Goal: Transaction & Acquisition: Purchase product/service

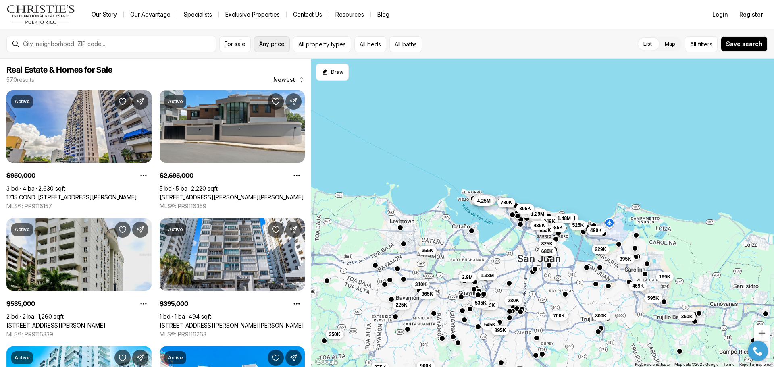
click at [272, 44] on span "Any price" at bounding box center [271, 44] width 25 height 6
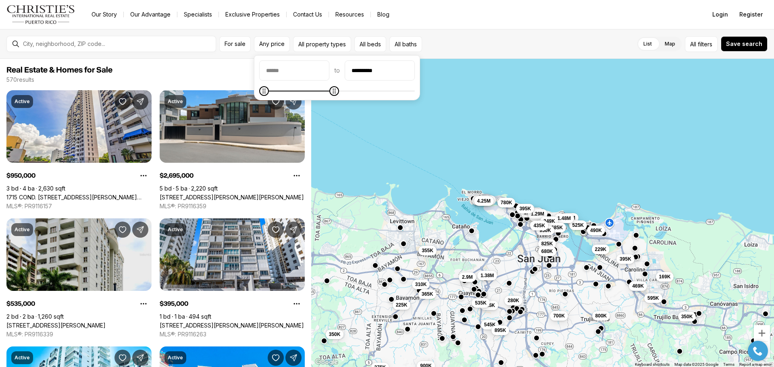
type input "**********"
click at [337, 88] on icon "Maximum" at bounding box center [334, 91] width 6 height 6
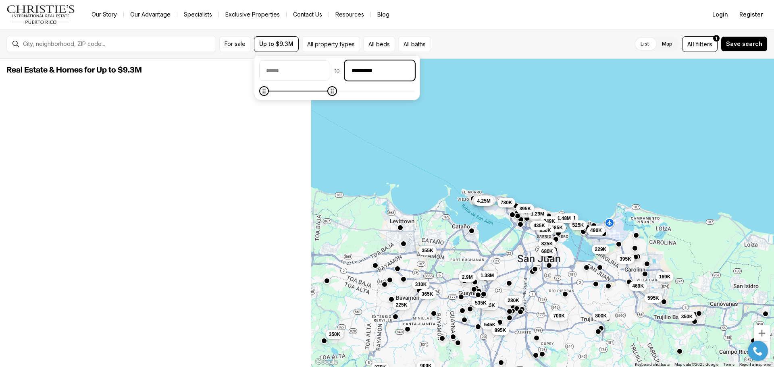
click at [414, 72] on input "**********" at bounding box center [379, 70] width 69 height 19
drag, startPoint x: 432, startPoint y: 74, endPoint x: 329, endPoint y: 83, distance: 103.6
click at [329, 83] on div "**********" at bounding box center [337, 77] width 156 height 35
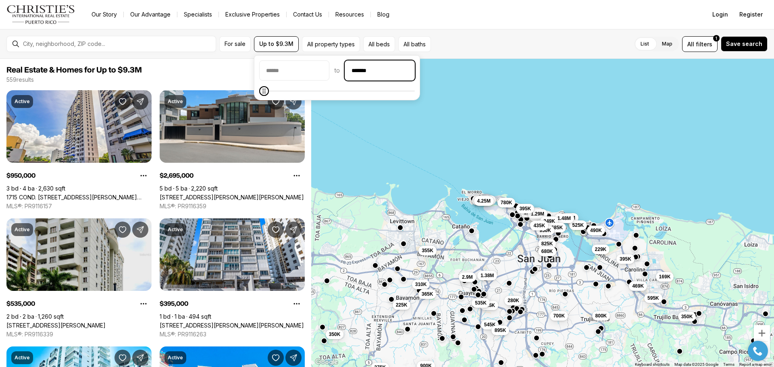
type input "********"
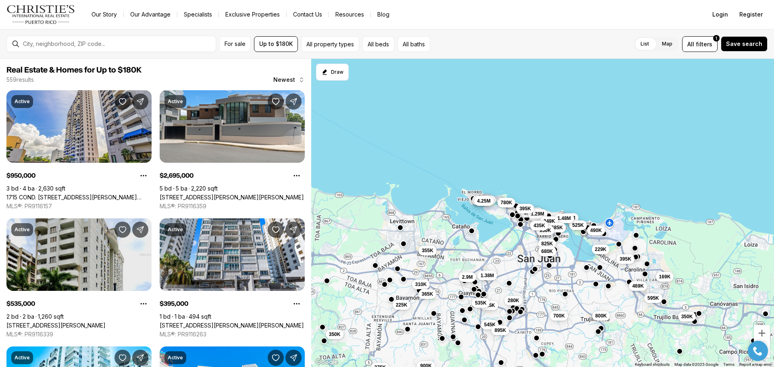
click at [465, 41] on div "List Map List Map All filters 1 Save search" at bounding box center [600, 44] width 334 height 16
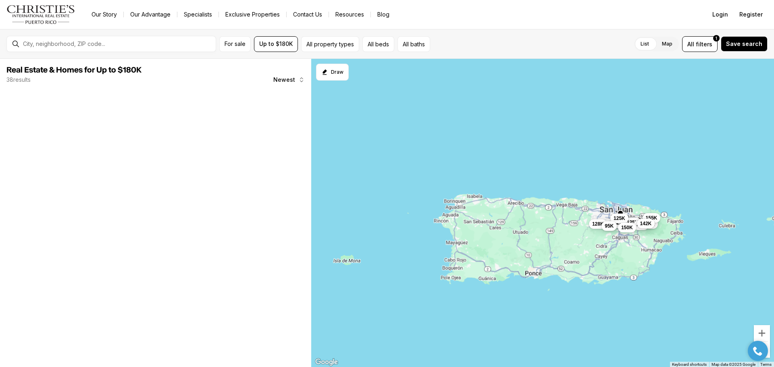
drag, startPoint x: 430, startPoint y: 246, endPoint x: 562, endPoint y: 194, distance: 142.6
click at [562, 194] on div "125K 70K 45K 175K 128K 155K 145K 125K 95K 142K 150K" at bounding box center [542, 213] width 463 height 309
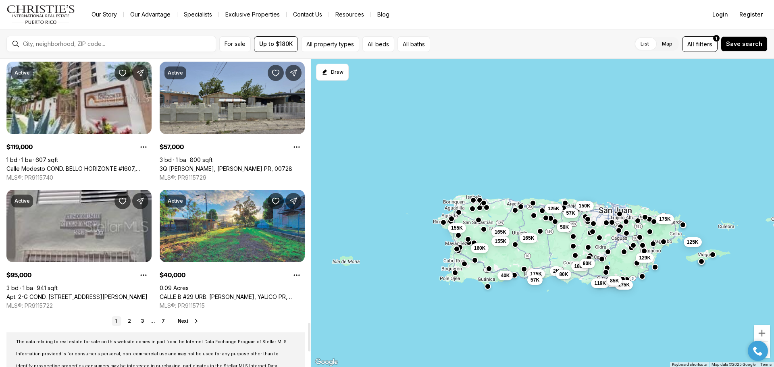
scroll to position [2902, 0]
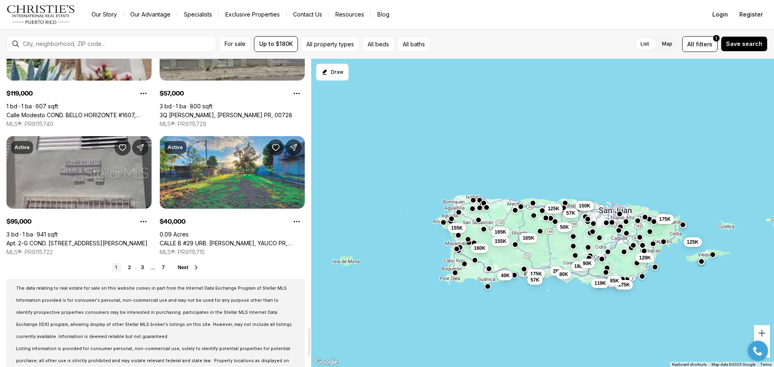
click at [181, 270] on span "Next" at bounding box center [183, 268] width 10 height 6
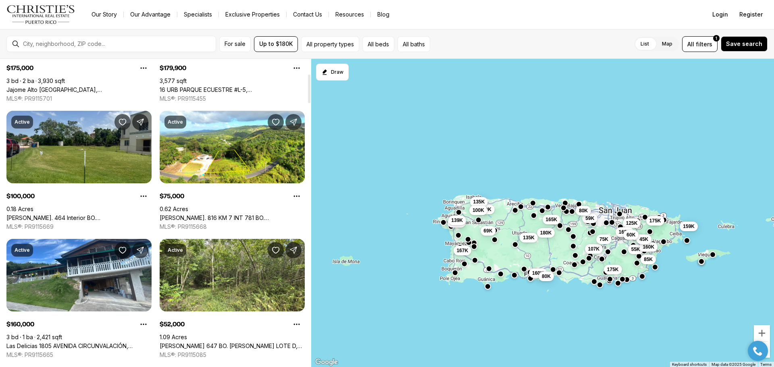
scroll to position [161, 0]
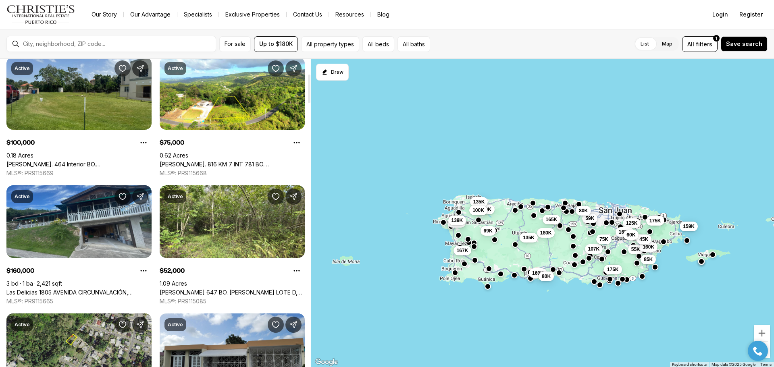
click at [90, 289] on link "Las Delicias 1805 AVENIDA CIRCUNVALACIÓN, PONCE PR, 00731" at bounding box center [78, 292] width 145 height 7
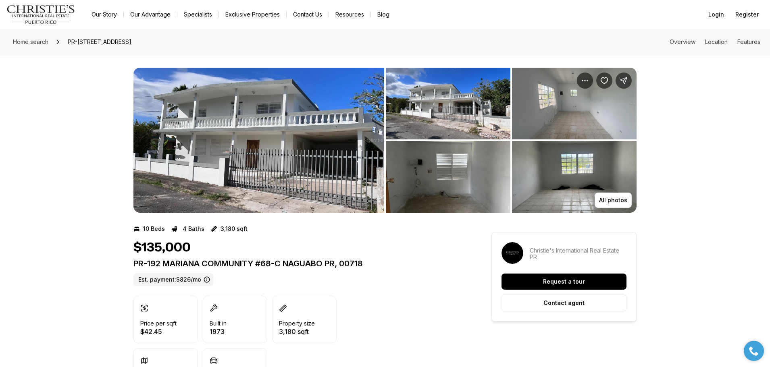
click at [296, 149] on img "View image gallery" at bounding box center [258, 140] width 251 height 145
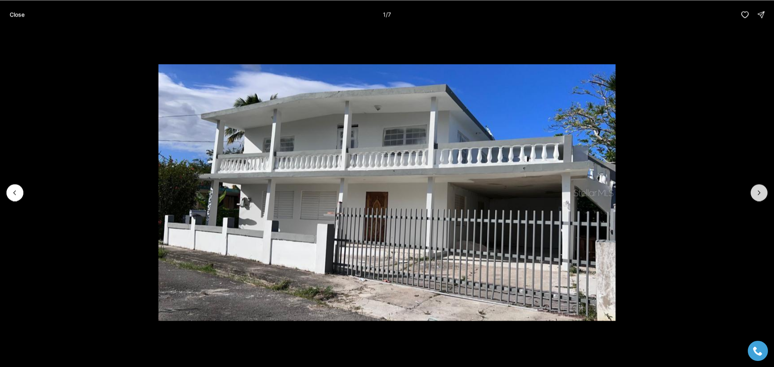
click at [760, 192] on icon "Next slide" at bounding box center [759, 193] width 2 height 4
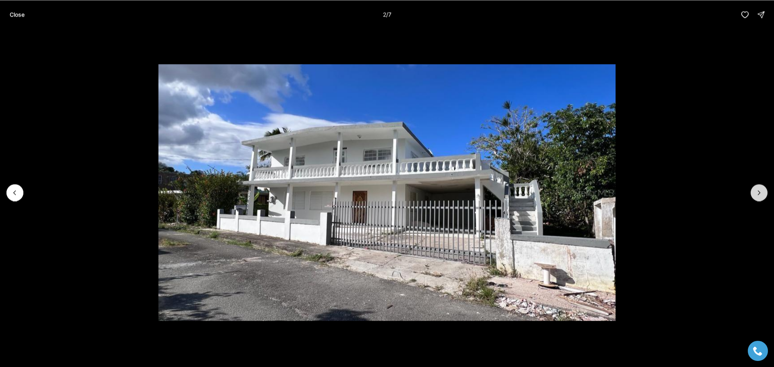
click at [760, 192] on icon "Next slide" at bounding box center [759, 193] width 2 height 4
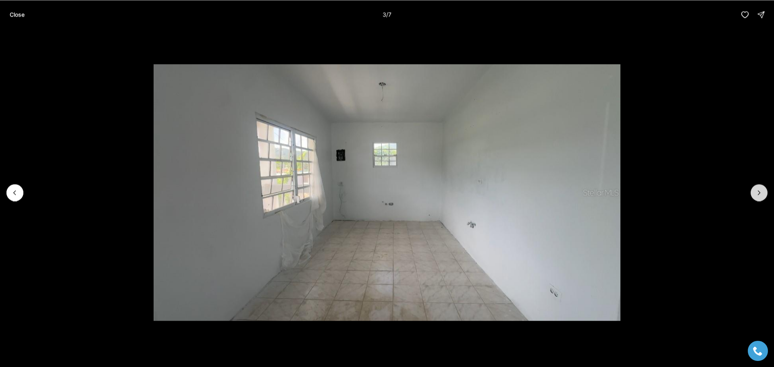
click at [760, 192] on icon "Next slide" at bounding box center [759, 193] width 2 height 4
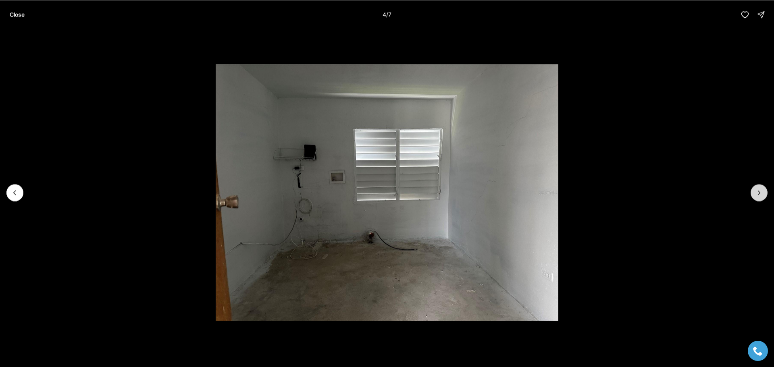
click at [760, 192] on icon "Next slide" at bounding box center [759, 193] width 2 height 4
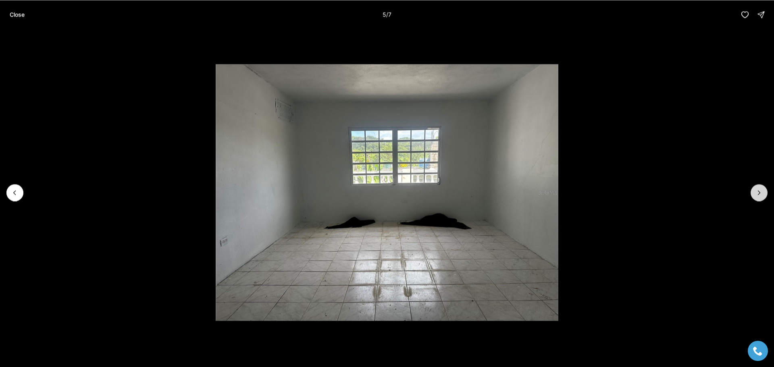
click at [760, 192] on icon "Next slide" at bounding box center [759, 193] width 2 height 4
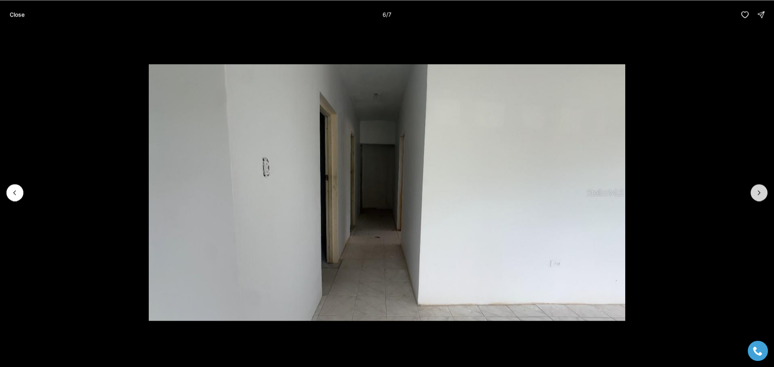
click at [760, 192] on icon "Next slide" at bounding box center [759, 193] width 2 height 4
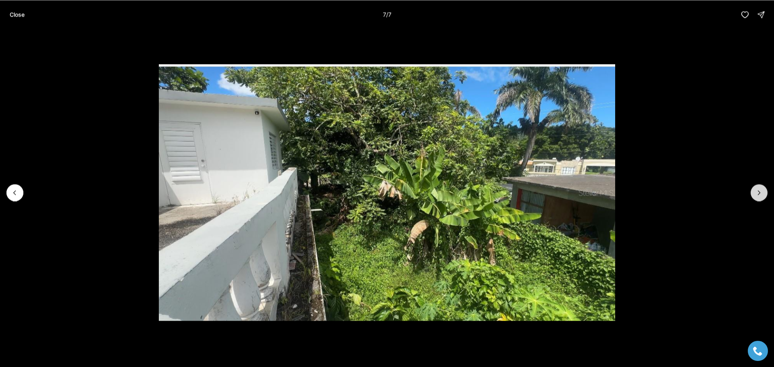
click at [760, 192] on div at bounding box center [758, 192] width 17 height 17
click at [762, 195] on div at bounding box center [758, 192] width 17 height 17
click at [19, 14] on p "Close" at bounding box center [17, 14] width 15 height 6
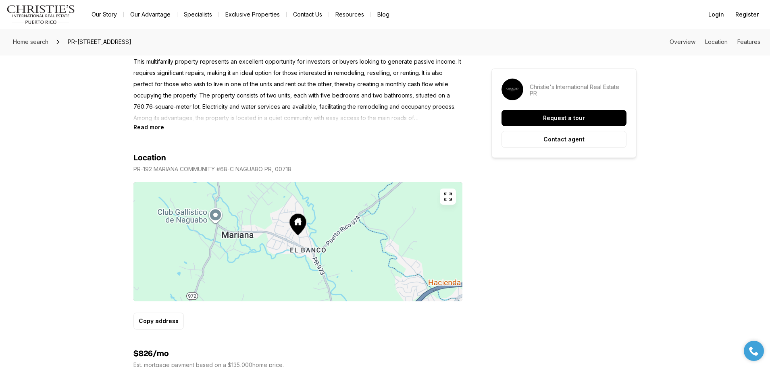
scroll to position [484, 0]
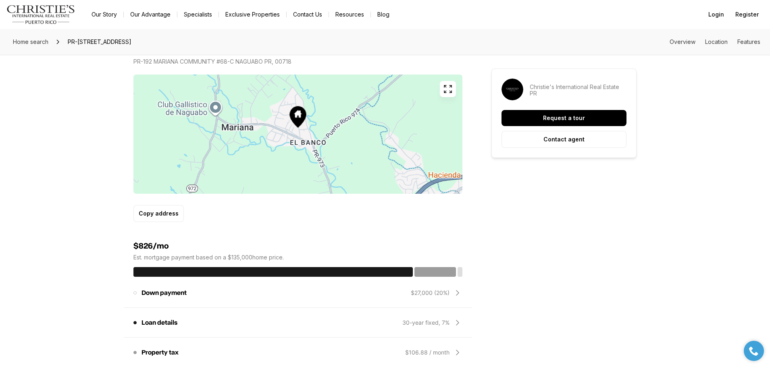
click at [449, 87] on icon "button" at bounding box center [448, 89] width 10 height 10
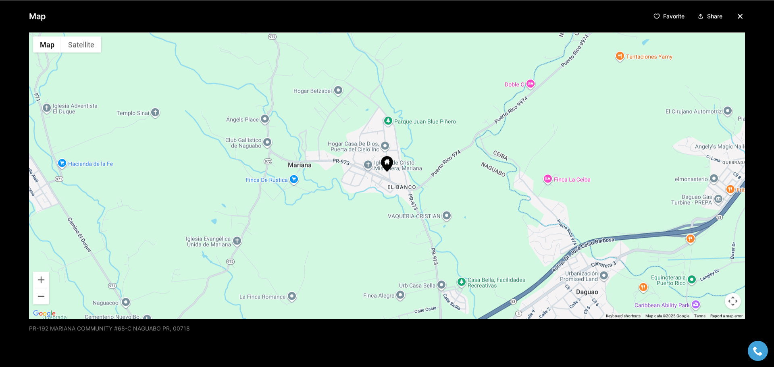
click at [46, 296] on button "Zoom out" at bounding box center [41, 296] width 16 height 16
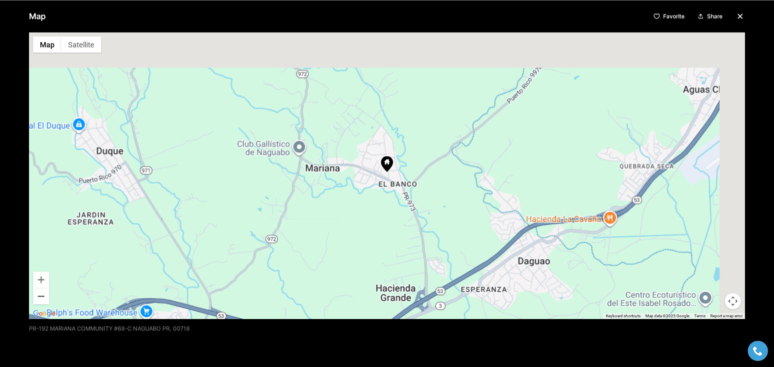
click at [45, 297] on button "Zoom out" at bounding box center [41, 296] width 16 height 16
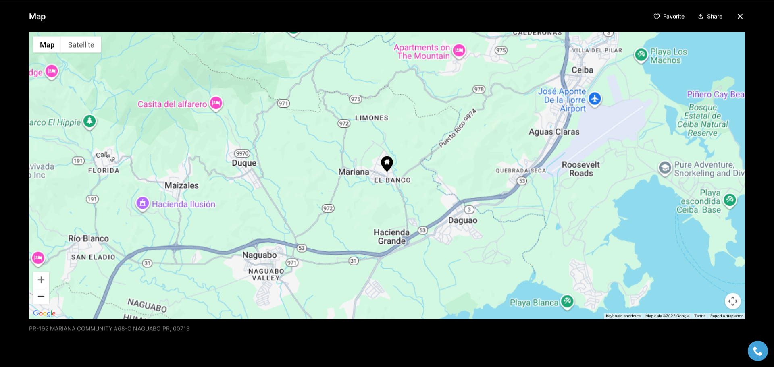
click at [45, 297] on button "Zoom out" at bounding box center [41, 296] width 16 height 16
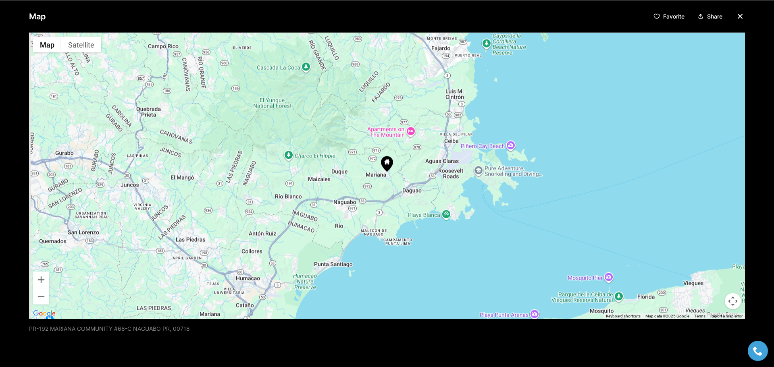
click at [735, 20] on icon "button" at bounding box center [740, 16] width 10 height 10
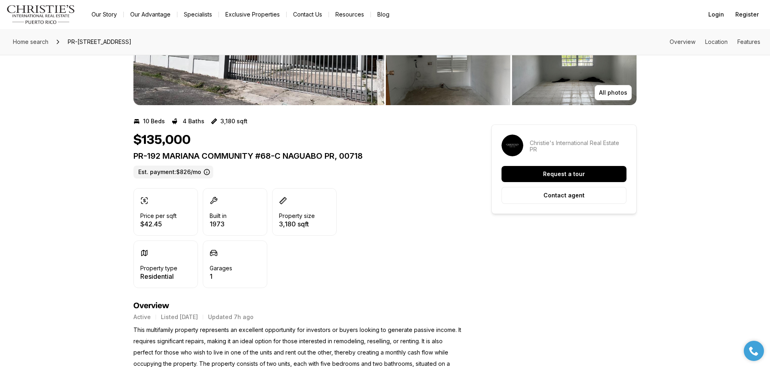
scroll to position [0, 0]
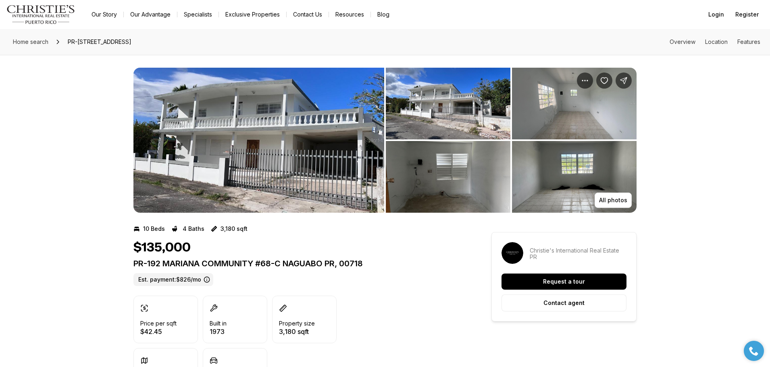
click at [188, 94] on img "View image gallery" at bounding box center [258, 140] width 251 height 145
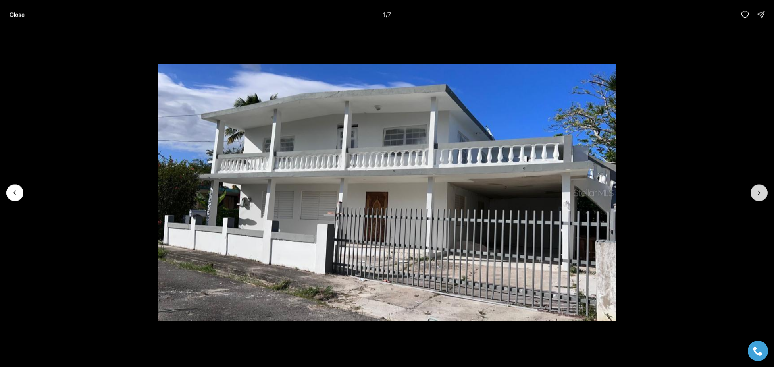
click at [759, 189] on icon "Next slide" at bounding box center [759, 193] width 8 height 8
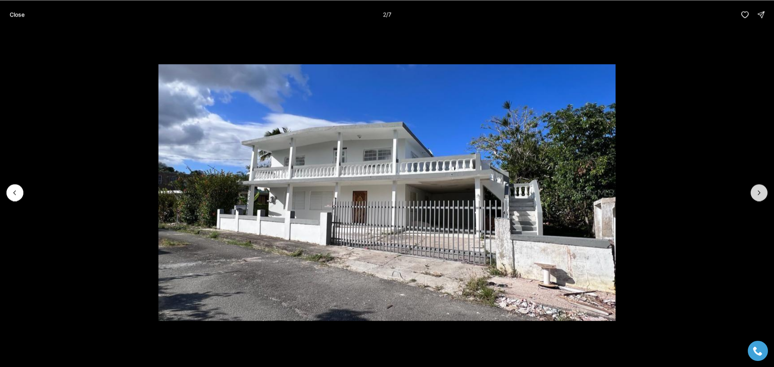
click at [761, 193] on icon "Next slide" at bounding box center [759, 193] width 8 height 8
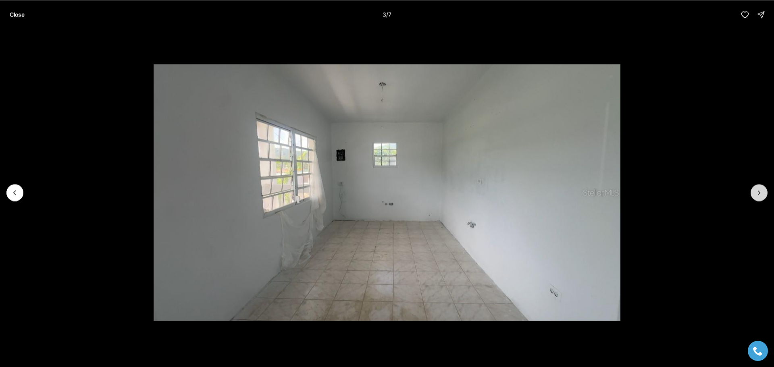
click at [761, 193] on icon "Next slide" at bounding box center [759, 193] width 8 height 8
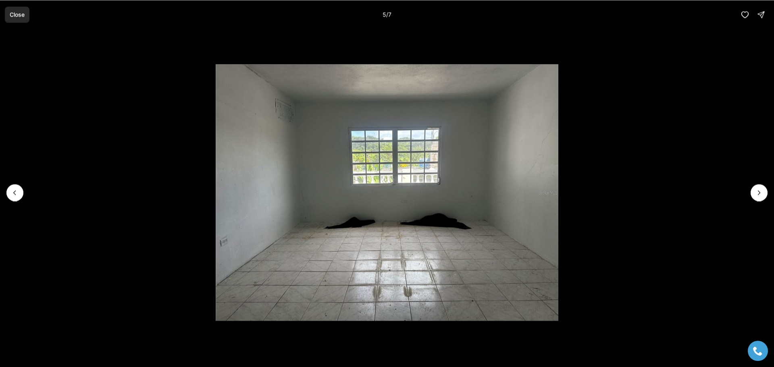
click at [15, 10] on button "Close" at bounding box center [17, 14] width 25 height 16
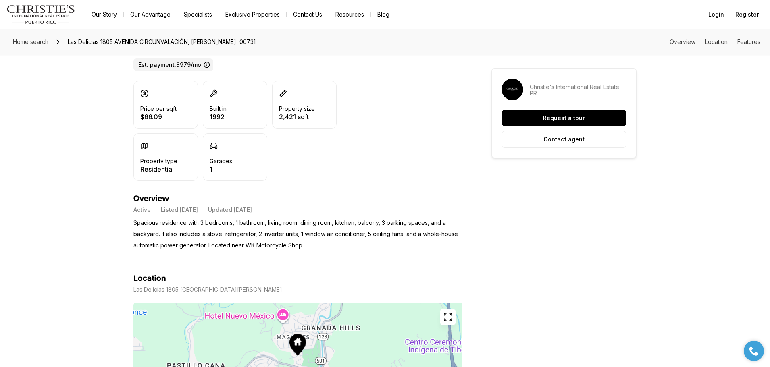
scroll to position [322, 0]
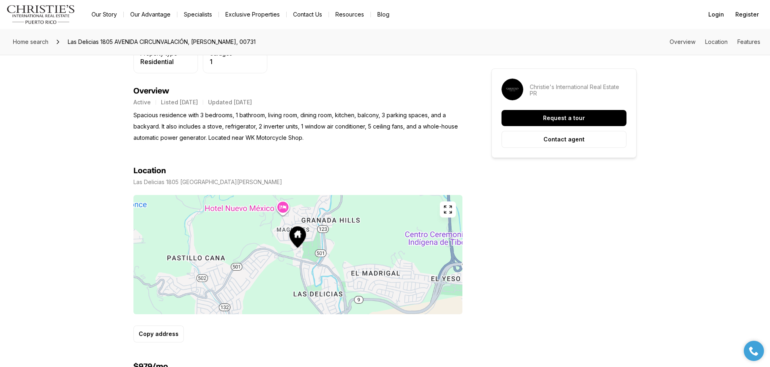
click at [450, 212] on icon "button" at bounding box center [447, 209] width 7 height 7
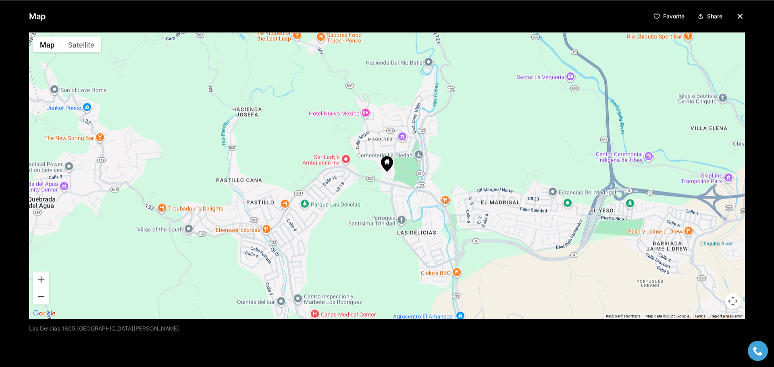
click at [39, 297] on button "Zoom out" at bounding box center [41, 296] width 16 height 16
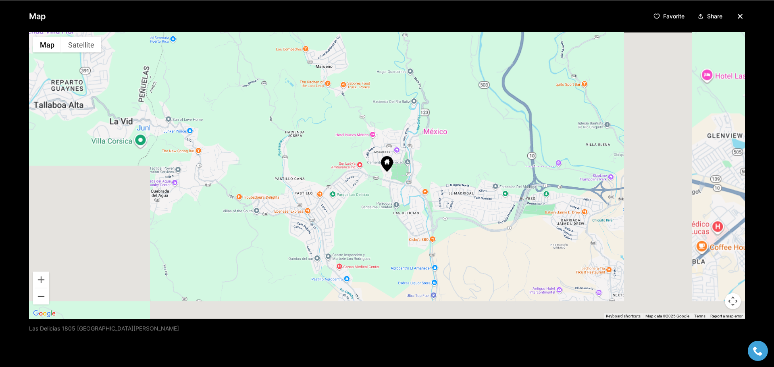
click at [39, 297] on button "Zoom out" at bounding box center [41, 296] width 16 height 16
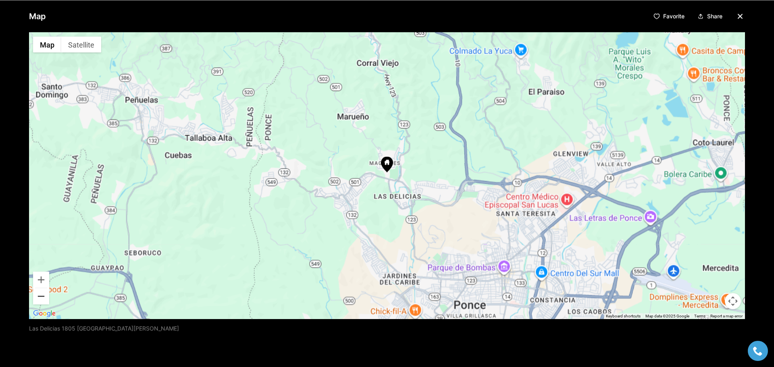
click at [39, 297] on button "Zoom out" at bounding box center [41, 296] width 16 height 16
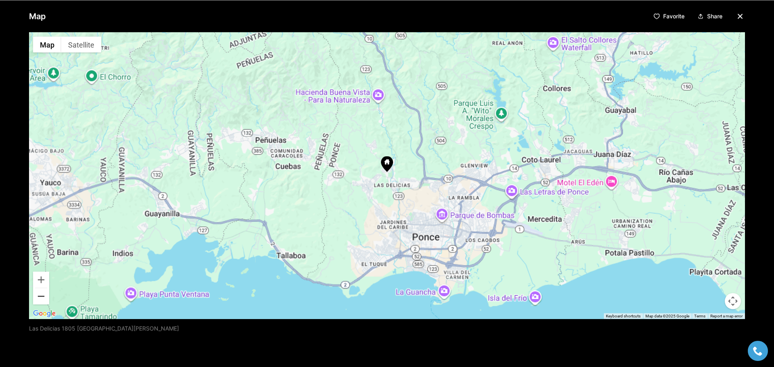
click at [39, 298] on button "Zoom out" at bounding box center [41, 296] width 16 height 16
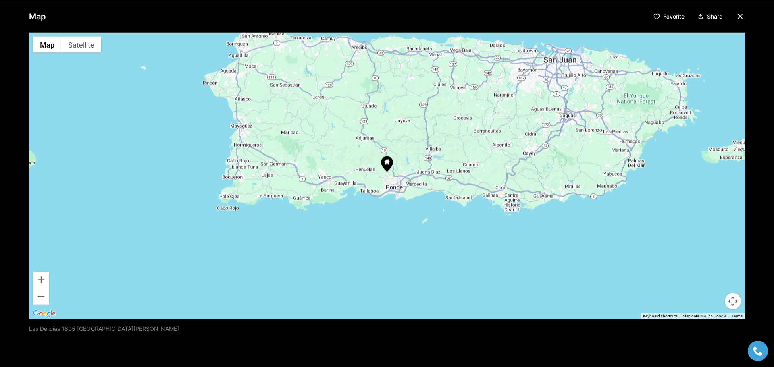
click at [737, 17] on icon "button" at bounding box center [740, 16] width 10 height 10
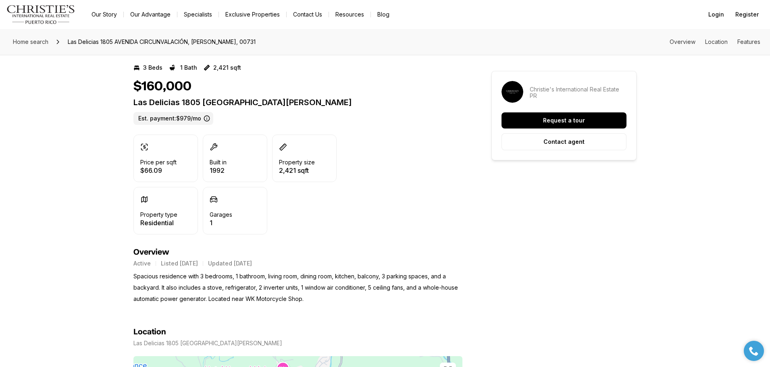
scroll to position [0, 0]
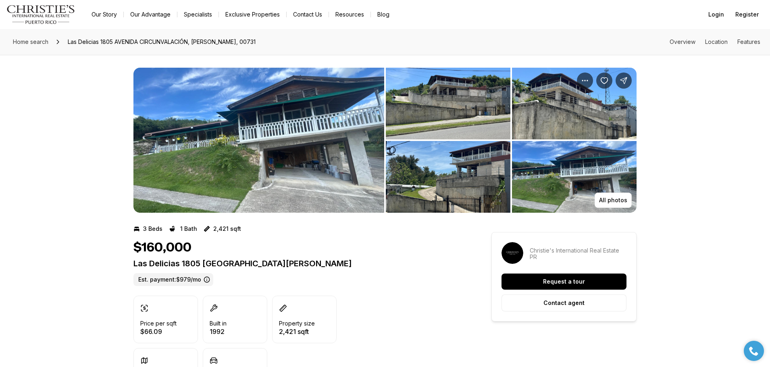
click at [256, 106] on img "View image gallery" at bounding box center [258, 140] width 251 height 145
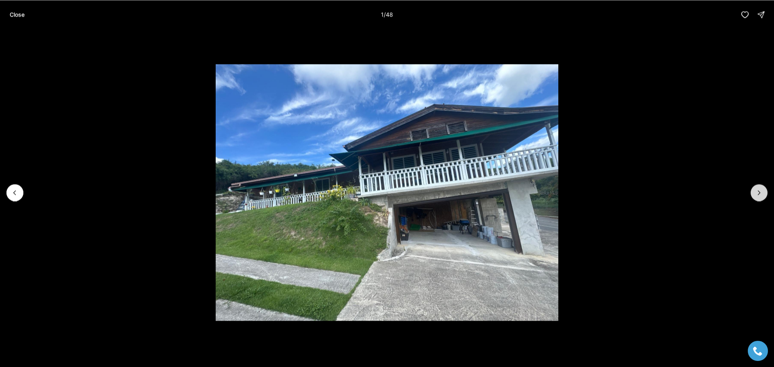
click at [759, 193] on icon "Next slide" at bounding box center [759, 193] width 8 height 8
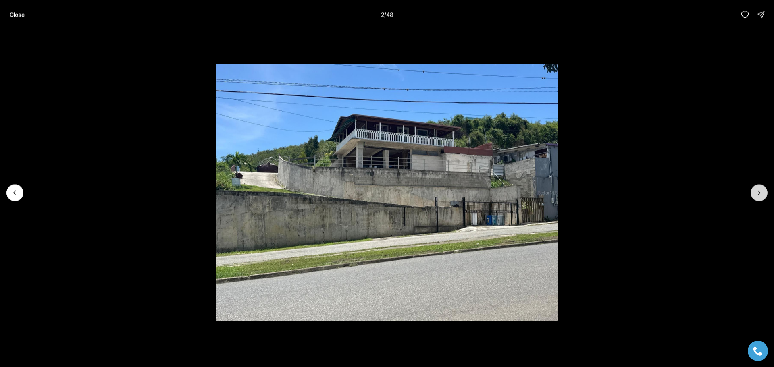
click at [759, 192] on icon "Next slide" at bounding box center [759, 193] width 8 height 8
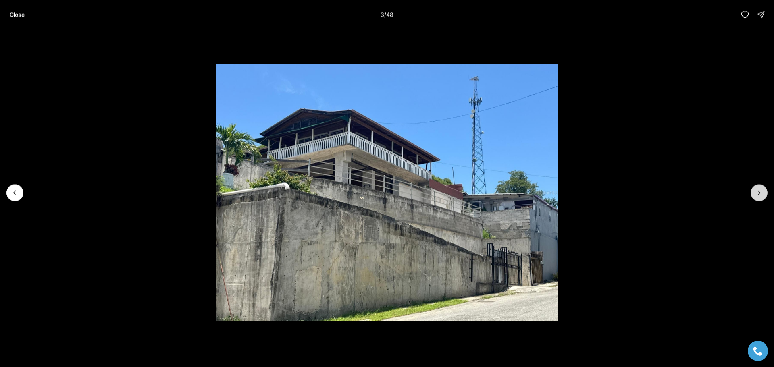
click at [759, 192] on icon "Next slide" at bounding box center [759, 193] width 8 height 8
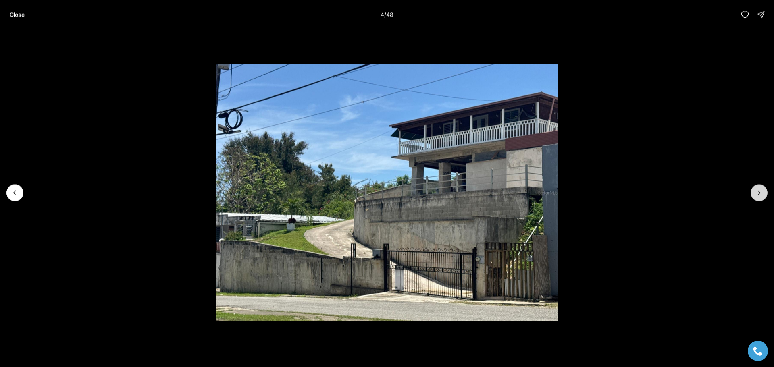
click at [759, 192] on icon "Next slide" at bounding box center [759, 193] width 8 height 8
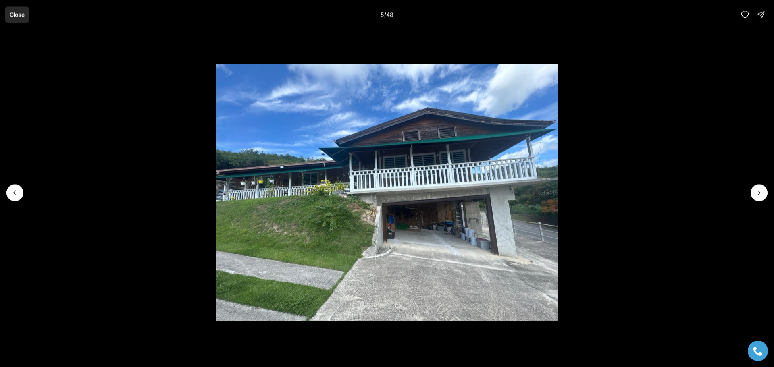
click at [16, 19] on button "Close" at bounding box center [17, 14] width 25 height 16
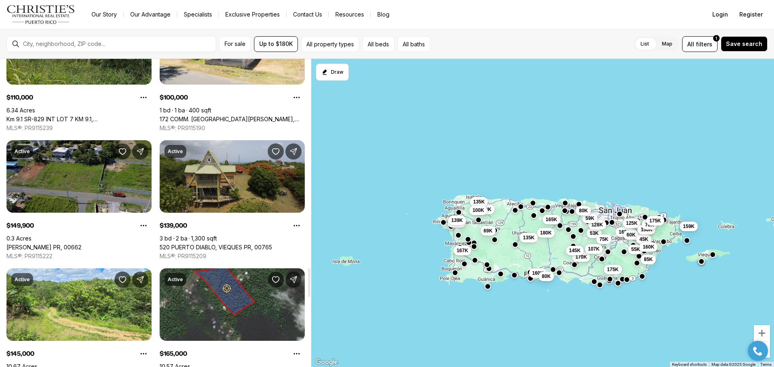
scroll to position [2311, 0]
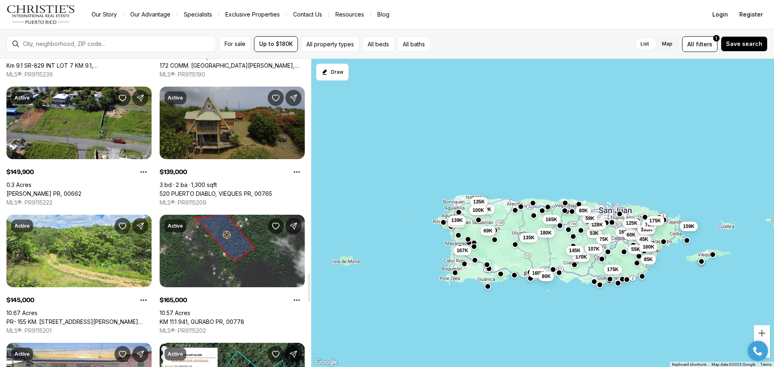
click at [240, 190] on link "520 PUERTO DIABLO, VIEQUES PR, 00765" at bounding box center [216, 193] width 112 height 7
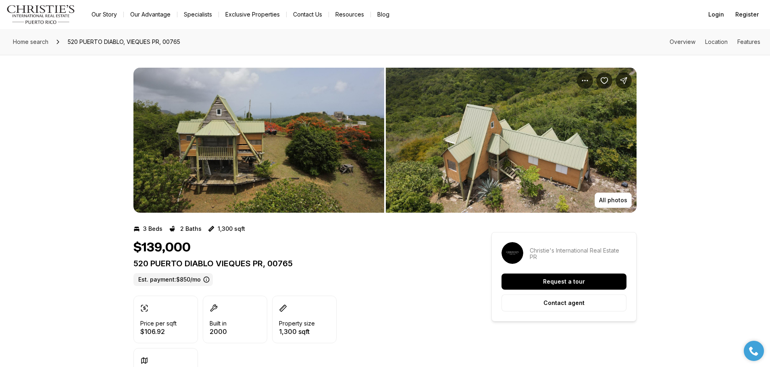
click at [239, 139] on img "View image gallery" at bounding box center [258, 140] width 251 height 145
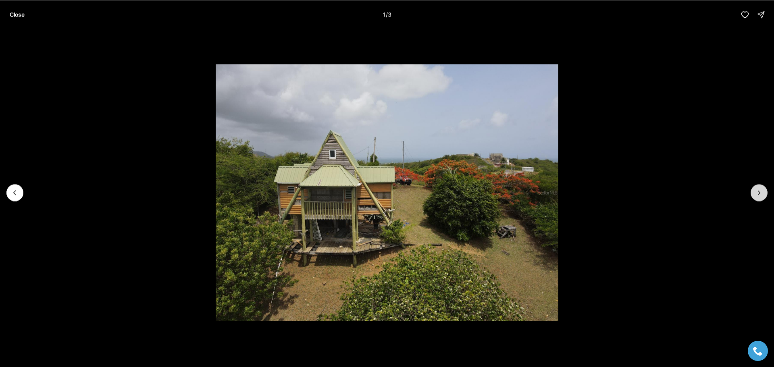
click at [760, 190] on icon "Next slide" at bounding box center [759, 193] width 8 height 8
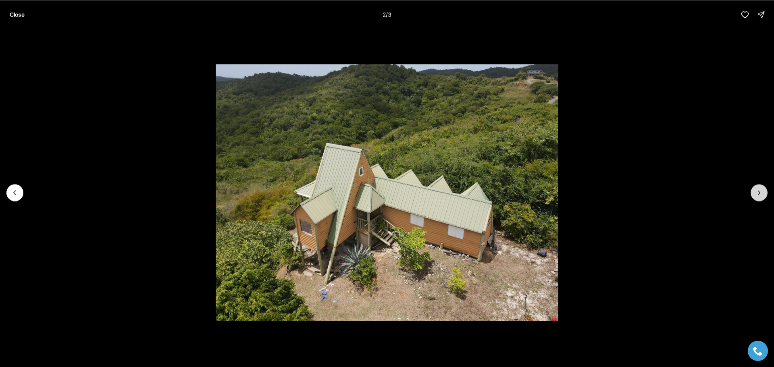
click at [761, 192] on icon "Next slide" at bounding box center [759, 193] width 8 height 8
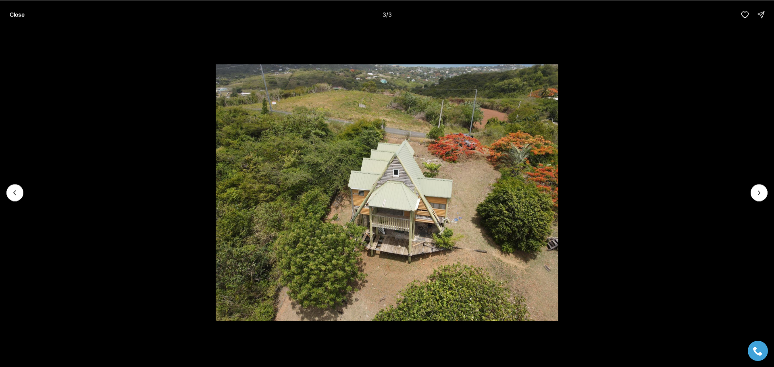
click at [760, 193] on div at bounding box center [758, 192] width 17 height 17
click at [755, 196] on div at bounding box center [758, 192] width 17 height 17
click at [759, 194] on div at bounding box center [758, 192] width 17 height 17
click at [15, 18] on p "Close" at bounding box center [17, 14] width 15 height 6
